Goal: Information Seeking & Learning: Learn about a topic

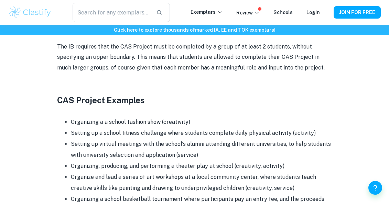
scroll to position [697, 0]
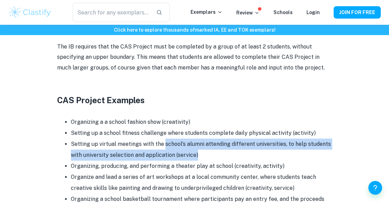
drag, startPoint x: 163, startPoint y: 137, endPoint x: 196, endPoint y: 146, distance: 34.1
click at [196, 148] on li "Setting up virtual meetings with the school's alumni attending different univer…" at bounding box center [202, 150] width 262 height 22
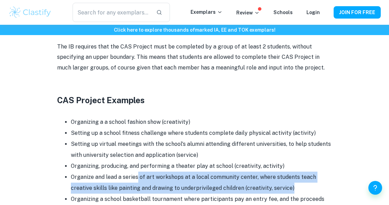
drag, startPoint x: 137, startPoint y: 171, endPoint x: 194, endPoint y: 187, distance: 59.4
click at [194, 187] on li "Organize and lead a series of art workshops at a local community center, where …" at bounding box center [202, 183] width 262 height 22
click at [218, 161] on li "Organizing, producing, and performing a theater play at school (creativity, act…" at bounding box center [202, 166] width 262 height 11
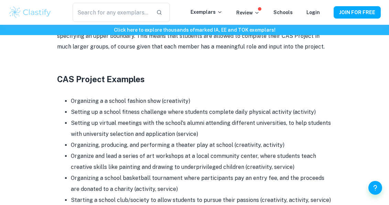
scroll to position [730, 0]
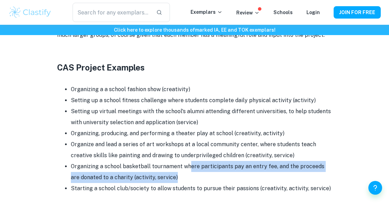
drag, startPoint x: 189, startPoint y: 162, endPoint x: 192, endPoint y: 168, distance: 6.0
click at [192, 168] on li "Organizing a school basketball tournament where participants pay an entry fee, …" at bounding box center [202, 172] width 262 height 22
drag, startPoint x: 165, startPoint y: 160, endPoint x: 163, endPoint y: 166, distance: 6.8
click at [163, 166] on li "Organizing a school basketball tournament where participants pay an entry fee, …" at bounding box center [202, 172] width 262 height 22
click at [182, 170] on li "Organizing a school basketball tournament where participants pay an entry fee, …" at bounding box center [202, 172] width 262 height 22
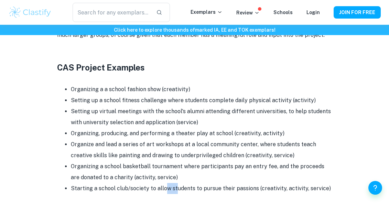
drag, startPoint x: 163, startPoint y: 182, endPoint x: 175, endPoint y: 187, distance: 12.0
click at [175, 187] on li "Starting a school club/society to allow students to pursue their passions (crea…" at bounding box center [202, 188] width 262 height 11
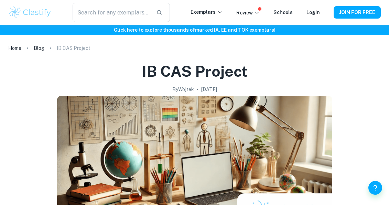
scroll to position [0, 0]
click at [184, 29] on h6 "Click here to explore thousands of marked IA, EE and TOK exemplars !" at bounding box center [194, 30] width 387 height 8
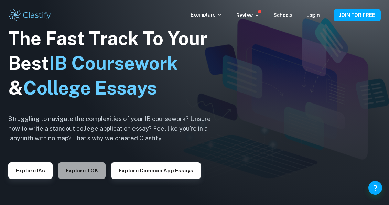
click at [92, 170] on button "Explore TOK" at bounding box center [81, 170] width 47 height 17
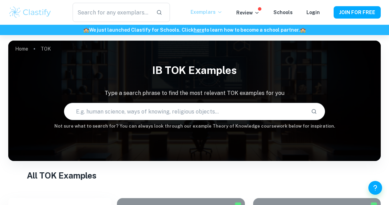
click at [207, 12] on p "Exemplars" at bounding box center [207, 12] width 32 height 8
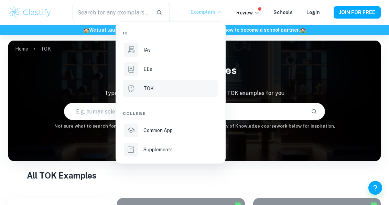
click at [270, 175] on div at bounding box center [194, 102] width 389 height 205
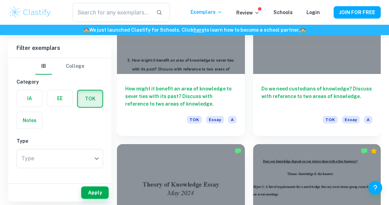
scroll to position [889, 0]
